Goal: Task Accomplishment & Management: Use online tool/utility

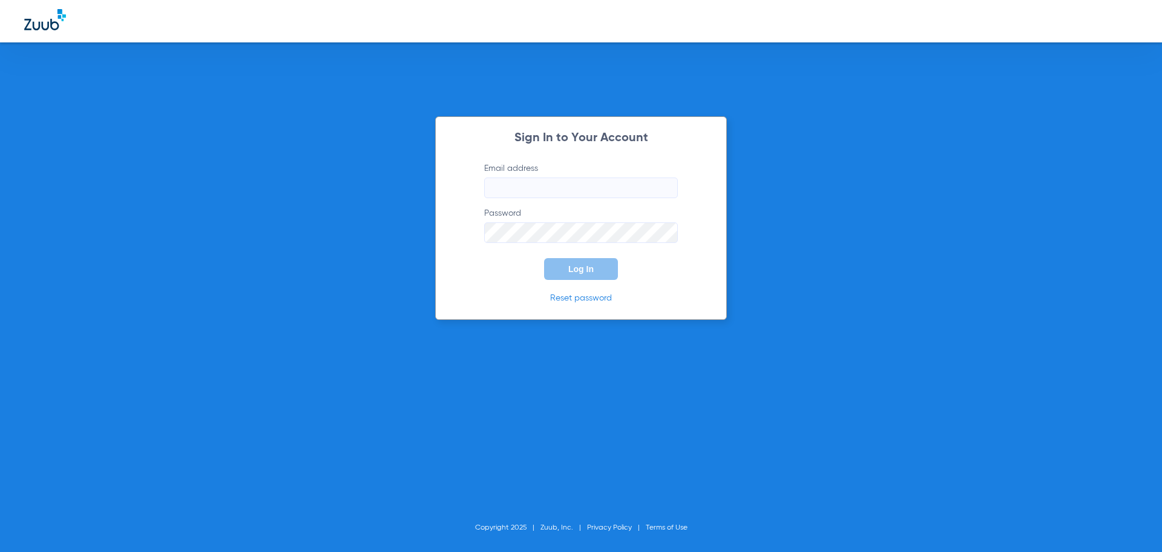
type input "[EMAIL_ADDRESS][DOMAIN_NAME]"
click at [592, 272] on span "Log In" at bounding box center [580, 269] width 25 height 10
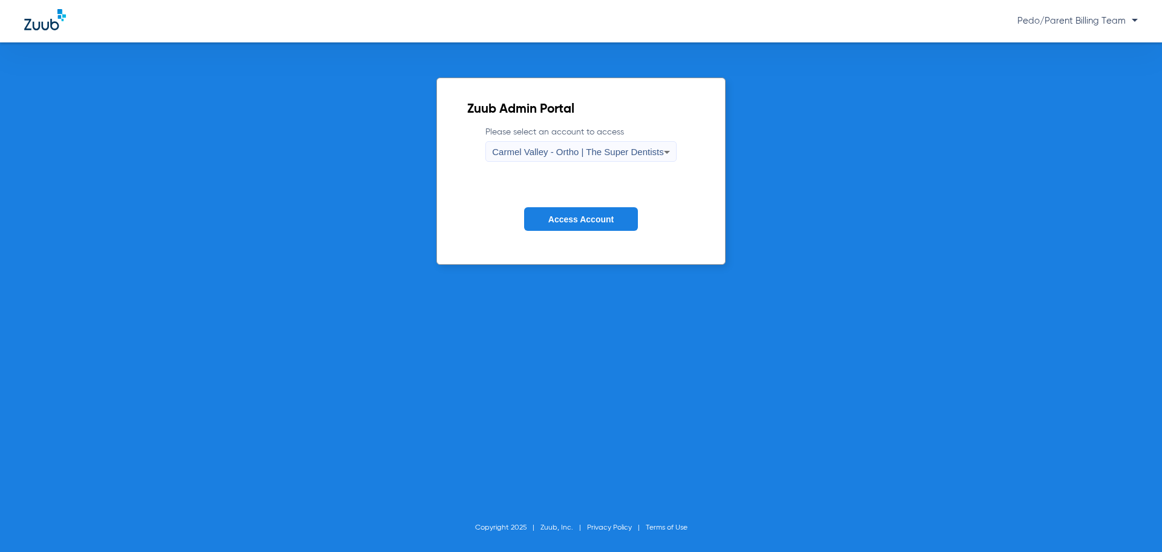
click at [603, 148] on span "Carmel Valley - Ortho | The Super Dentists" at bounding box center [577, 152] width 171 height 10
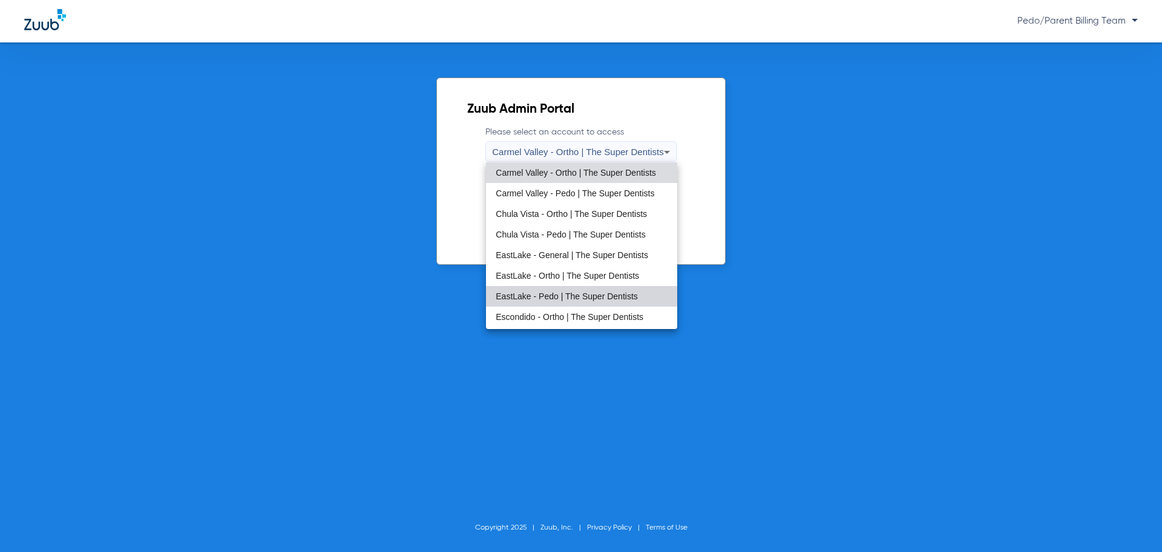
click at [584, 288] on mat-option "EastLake - Pedo | The Super Dentists" at bounding box center [581, 296] width 191 height 21
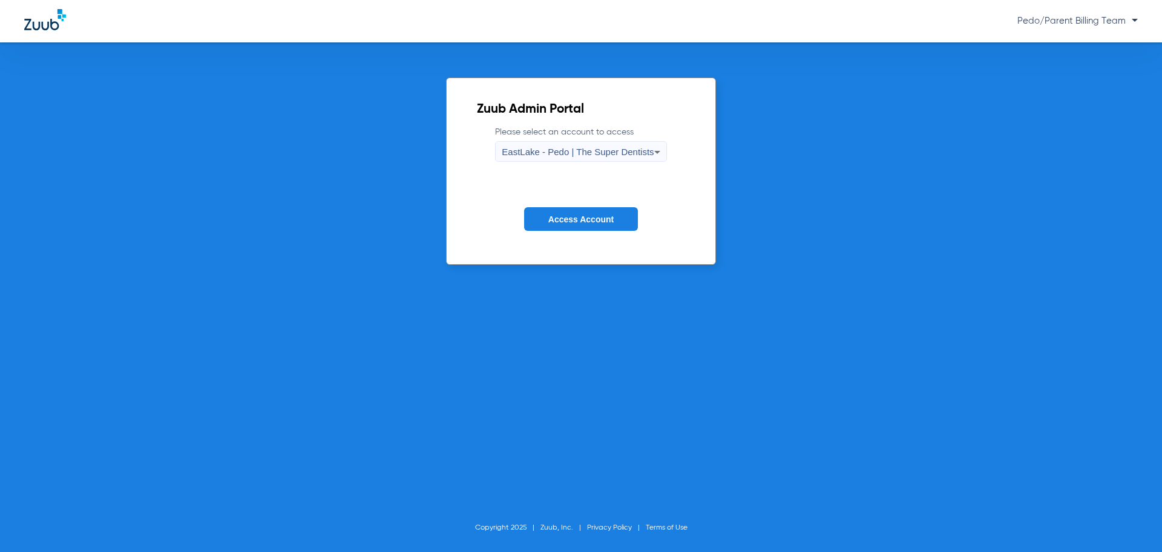
click at [599, 219] on span "Access Account" at bounding box center [580, 219] width 65 height 10
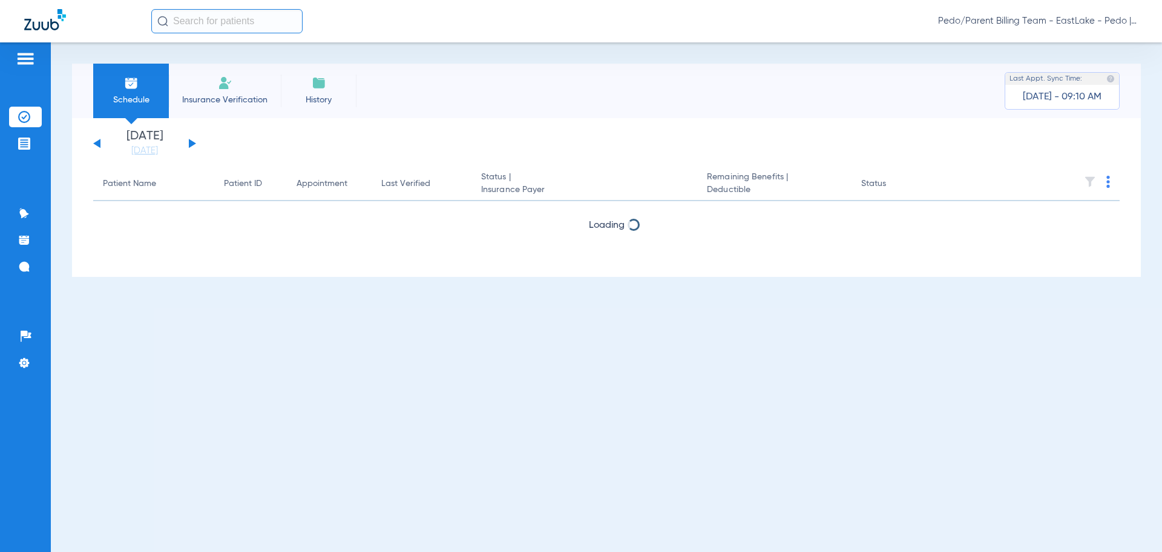
click at [208, 18] on input "text" at bounding box center [226, 21] width 151 height 24
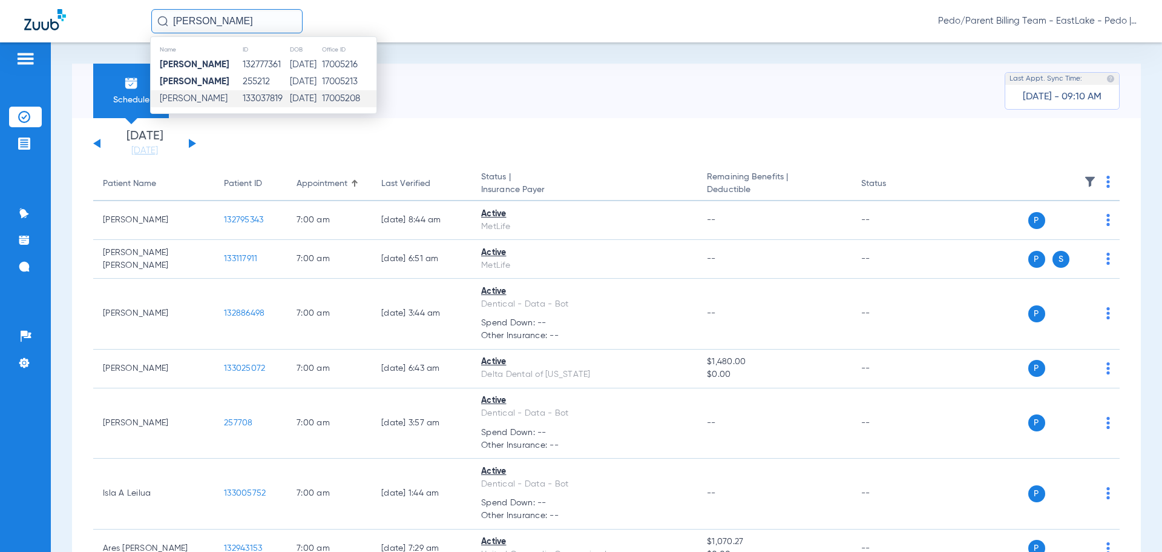
click at [303, 96] on td "[DATE]" at bounding box center [305, 98] width 32 height 17
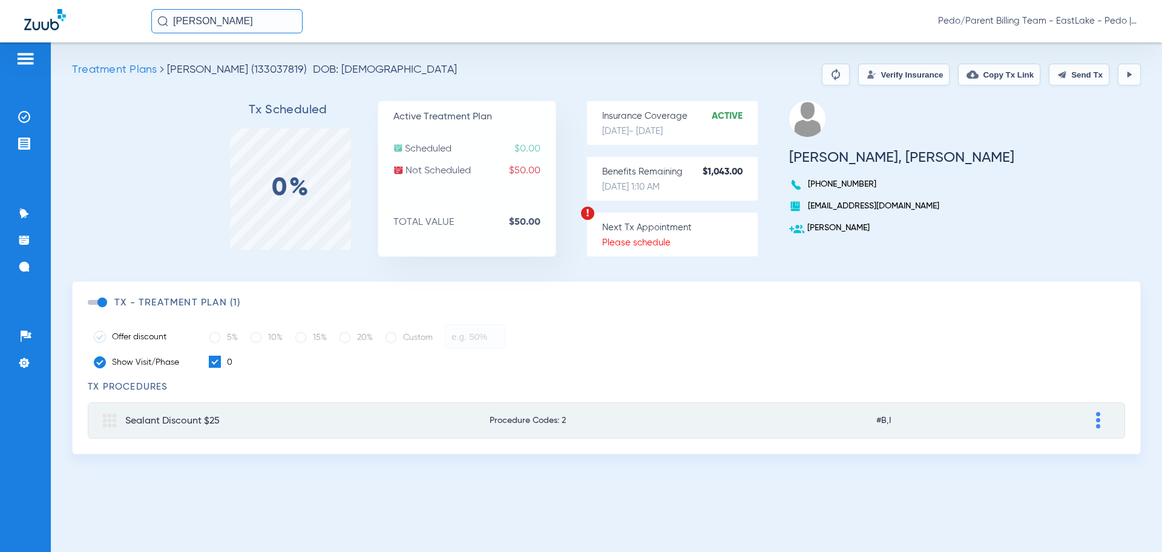
click at [878, 70] on button "Verify Insurance" at bounding box center [903, 75] width 91 height 22
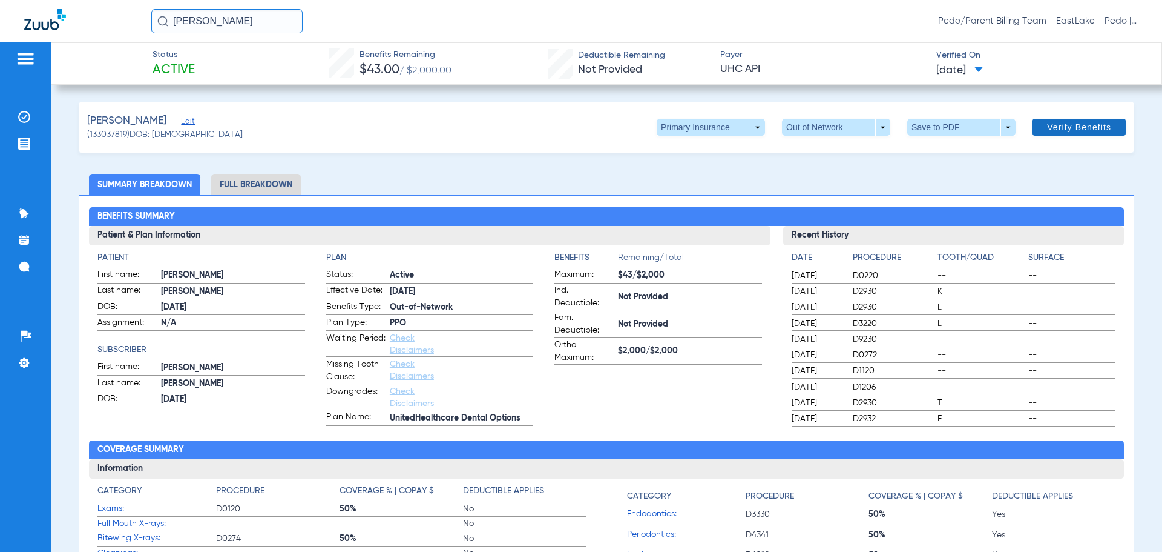
click at [1067, 128] on span "Verify Benefits" at bounding box center [1079, 127] width 64 height 10
click at [262, 187] on li "Full Breakdown" at bounding box center [256, 184] width 90 height 21
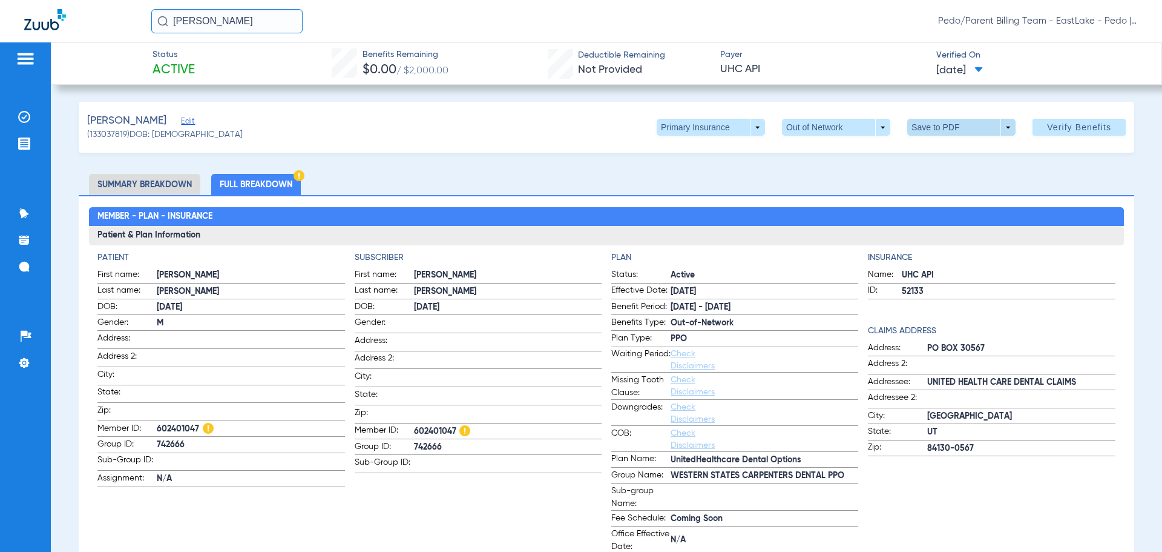
click at [957, 128] on span at bounding box center [961, 127] width 29 height 29
click at [946, 145] on button "insert_drive_file Save to PDF" at bounding box center [944, 151] width 91 height 24
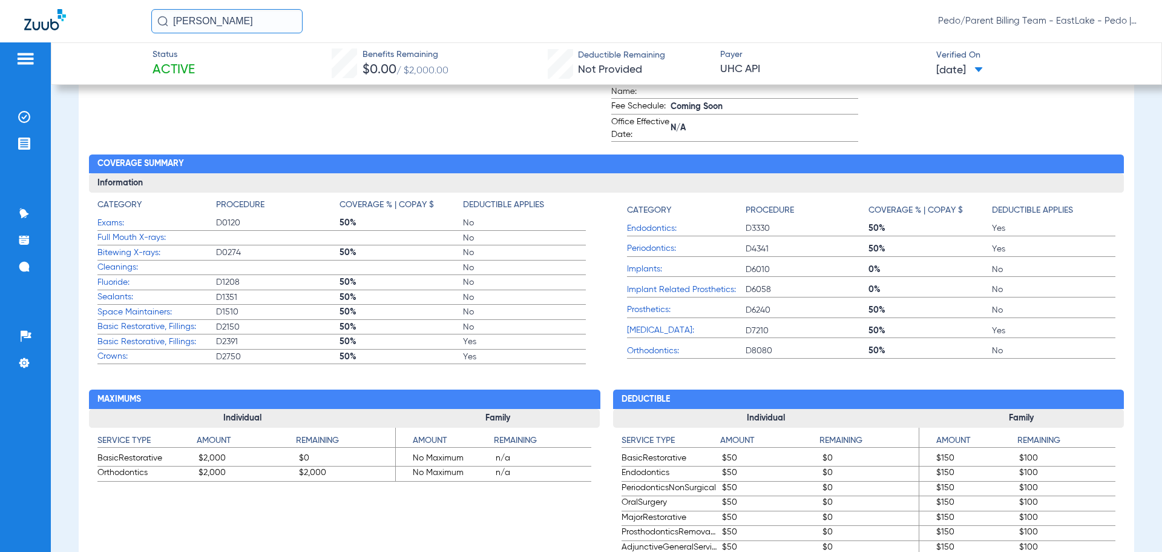
scroll to position [424, 0]
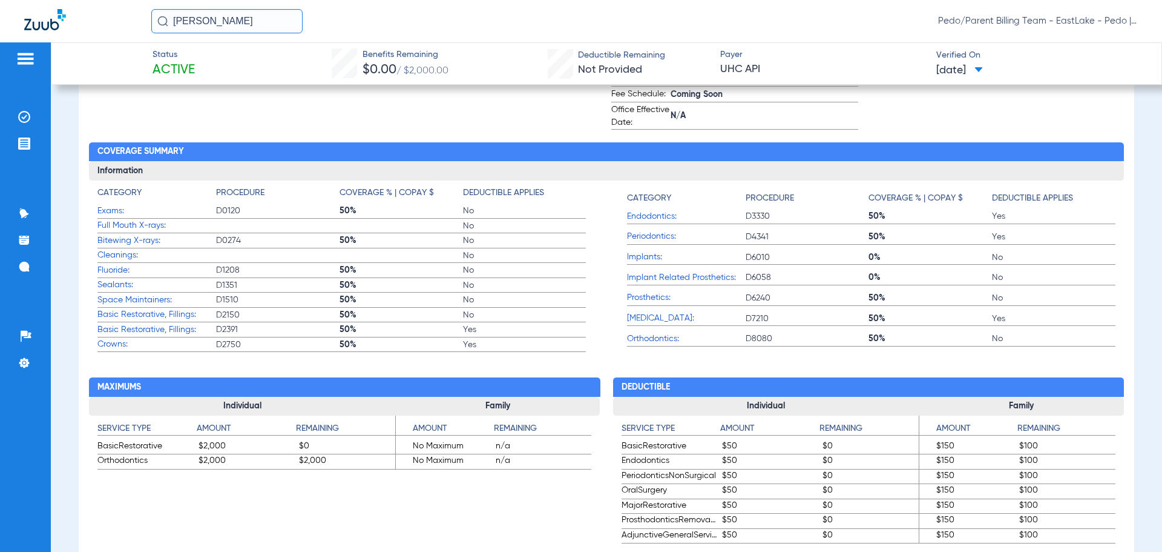
drag, startPoint x: 269, startPoint y: 21, endPoint x: 145, endPoint y: 18, distance: 124.8
click at [145, 18] on div "[PERSON_NAME] Pedo/Parent Billing Team - EastLake - Pedo | The Super Dentists" at bounding box center [581, 21] width 1162 height 42
click at [269, 21] on input "MESSIAH MELO" at bounding box center [226, 21] width 151 height 24
type input "MESSIAH MELO"
click at [254, 64] on td "133140341" at bounding box center [264, 64] width 48 height 17
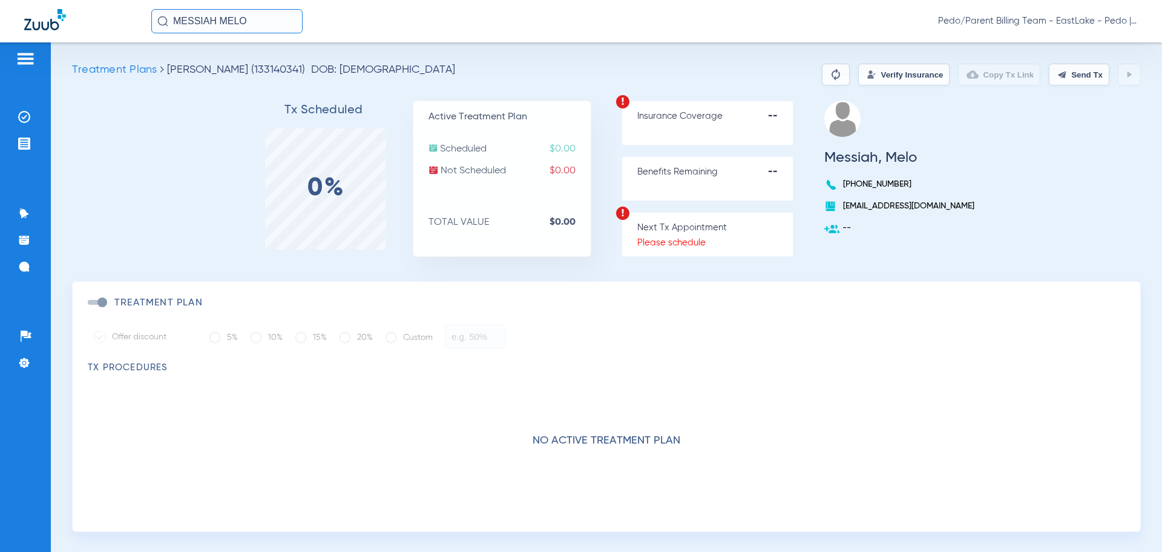
click at [878, 76] on button "Verify Insurance" at bounding box center [903, 75] width 91 height 22
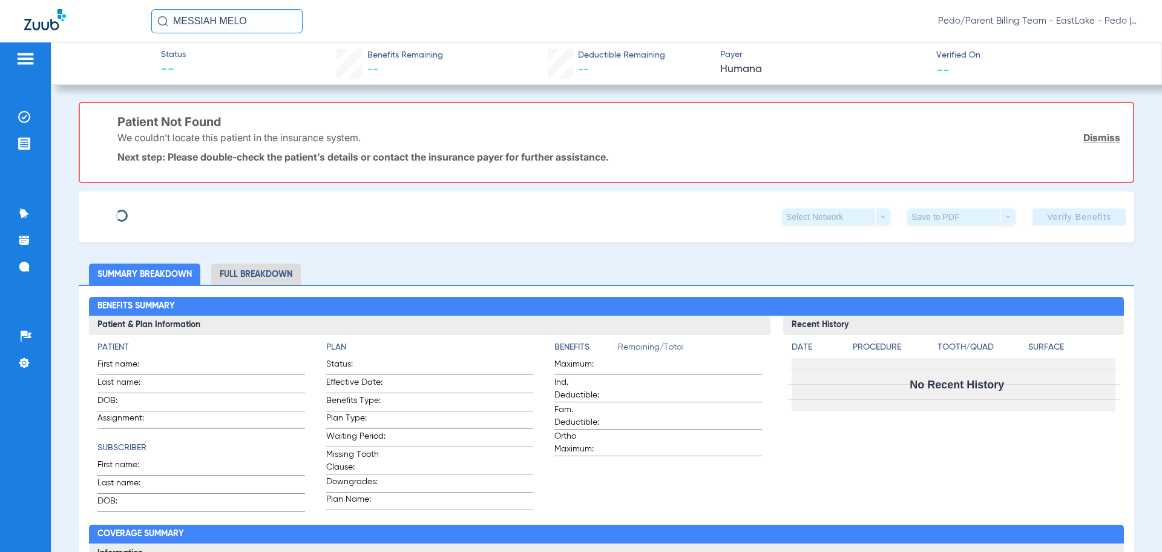
type input "Angel"
type input "Melo"
type input "[DATE]"
type input "123693885"
type input "841750"
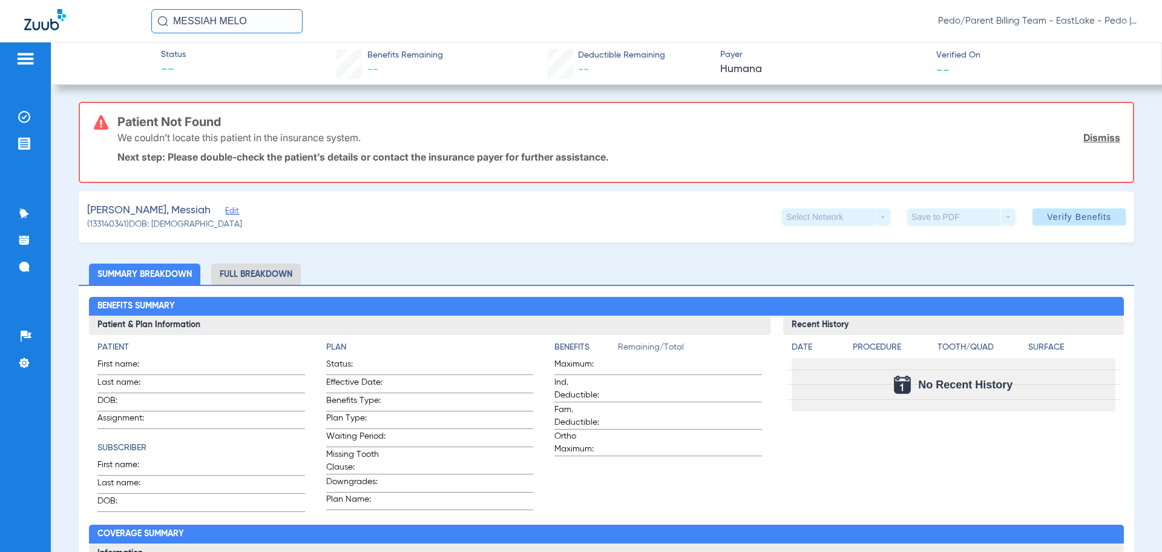
click at [1096, 136] on link "Dismiss" at bounding box center [1102, 137] width 37 height 12
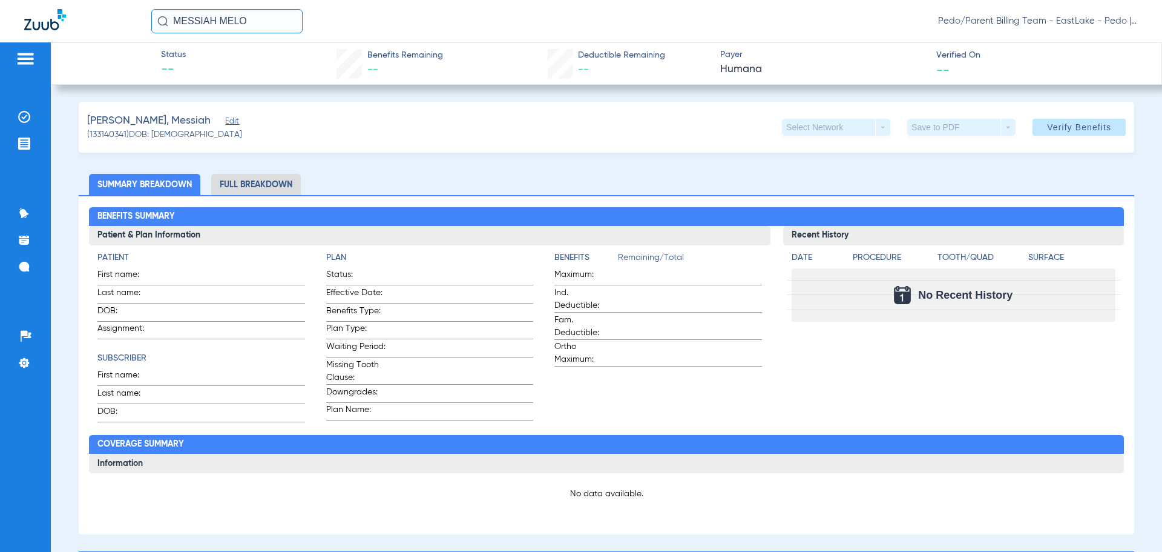
click at [225, 122] on span "Edit" at bounding box center [230, 123] width 11 height 12
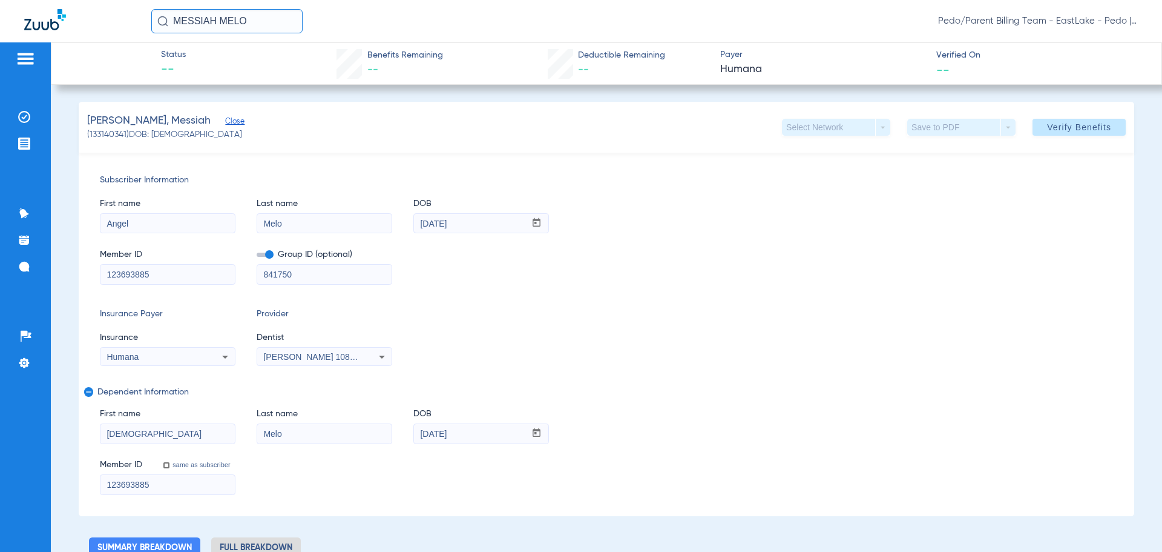
drag, startPoint x: 1063, startPoint y: 128, endPoint x: 1056, endPoint y: 142, distance: 14.9
click at [1063, 129] on span "Verify Benefits" at bounding box center [1079, 127] width 64 height 10
